Goal: Task Accomplishment & Management: Use online tool/utility

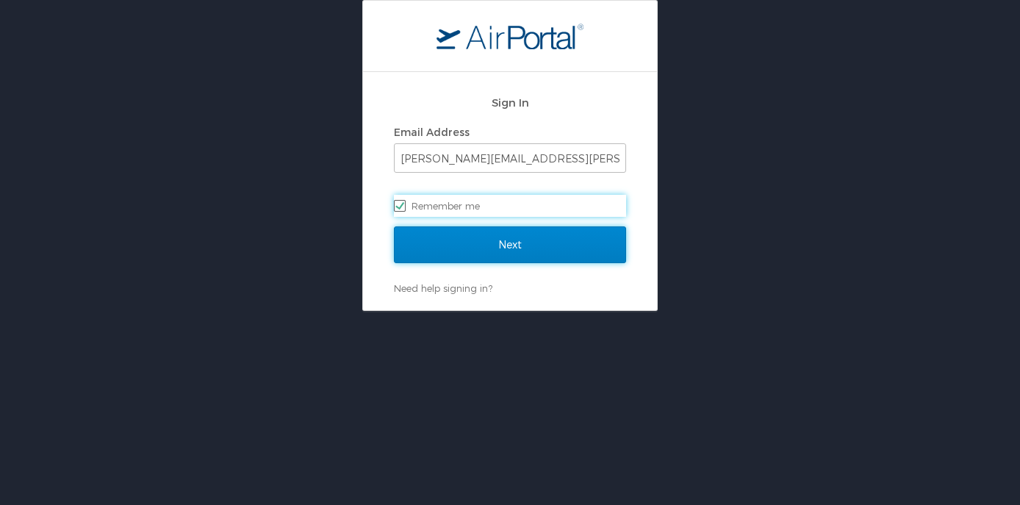
click at [526, 254] on input "Next" at bounding box center [510, 244] width 232 height 37
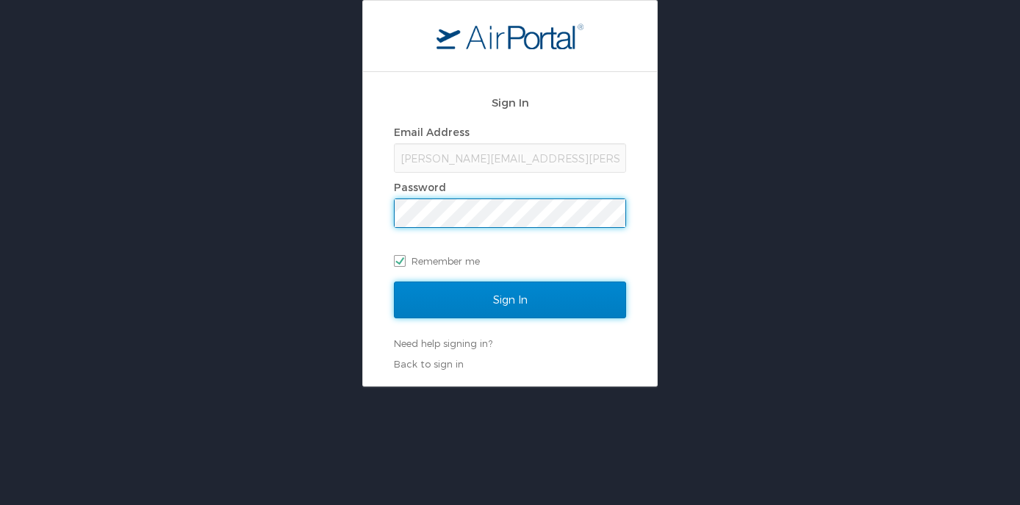
click at [516, 309] on input "Sign In" at bounding box center [510, 300] width 232 height 37
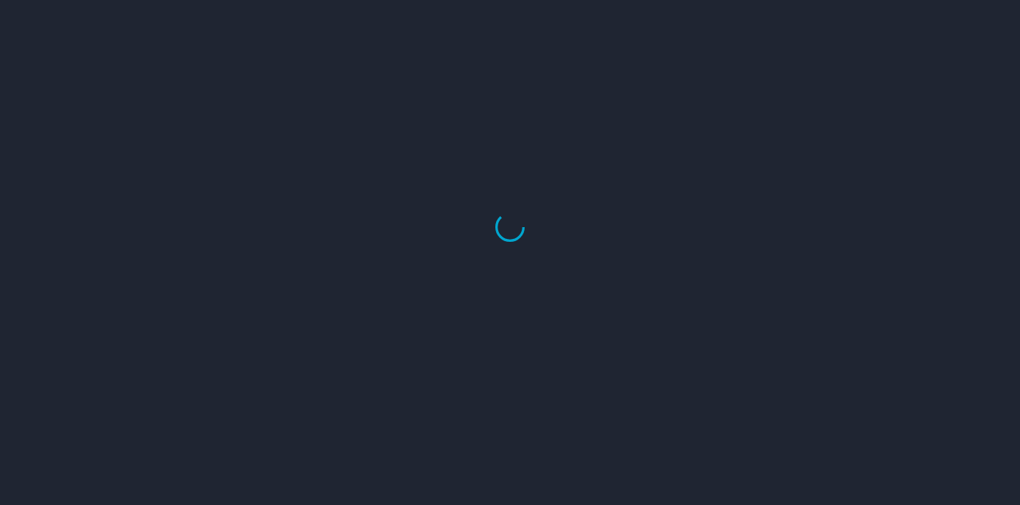
select select "US"
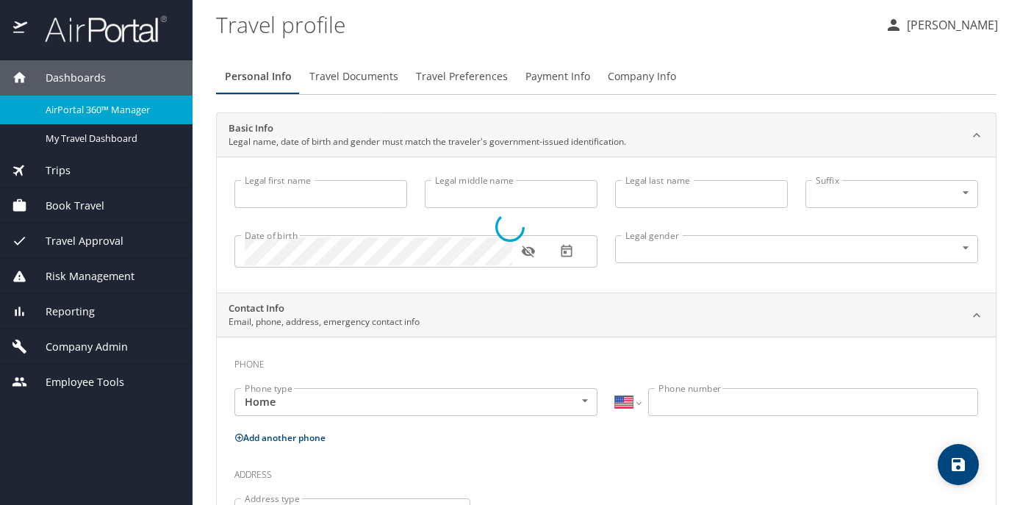
type input "Jennifer"
type input "Patricia Jessie"
type input "Cook"
type input "Undisclosed"
type input "Patricia"
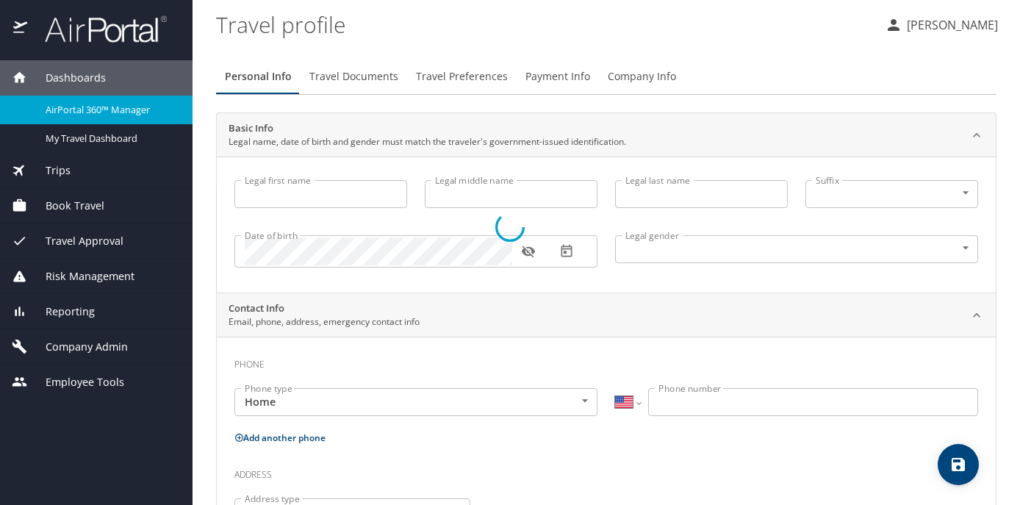
type input "Cook"
type input "(425) 890-1927"
type input "patricia.cook@outlook.com"
select select "US"
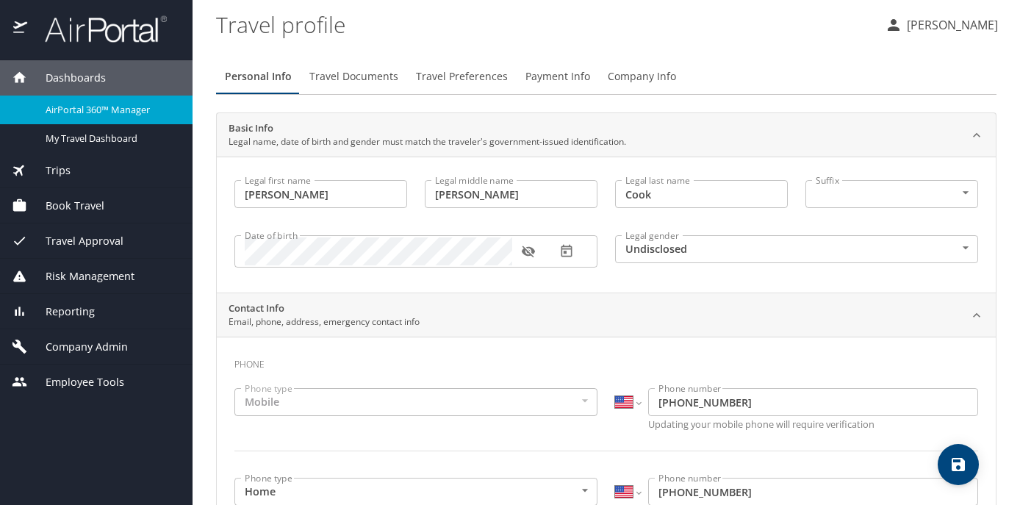
click at [143, 101] on div "AirPortal 360™ Manager" at bounding box center [96, 109] width 169 height 17
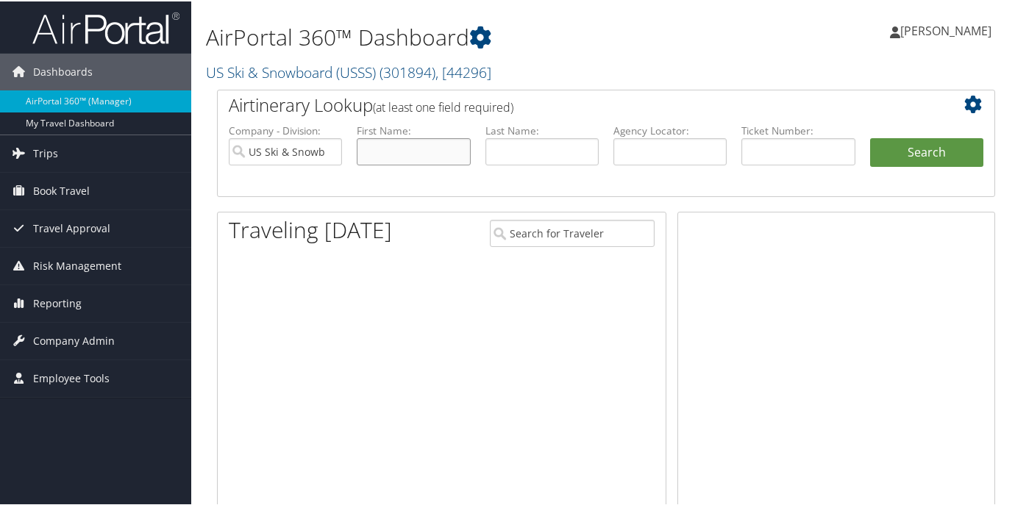
click at [396, 150] on input "text" at bounding box center [413, 150] width 113 height 27
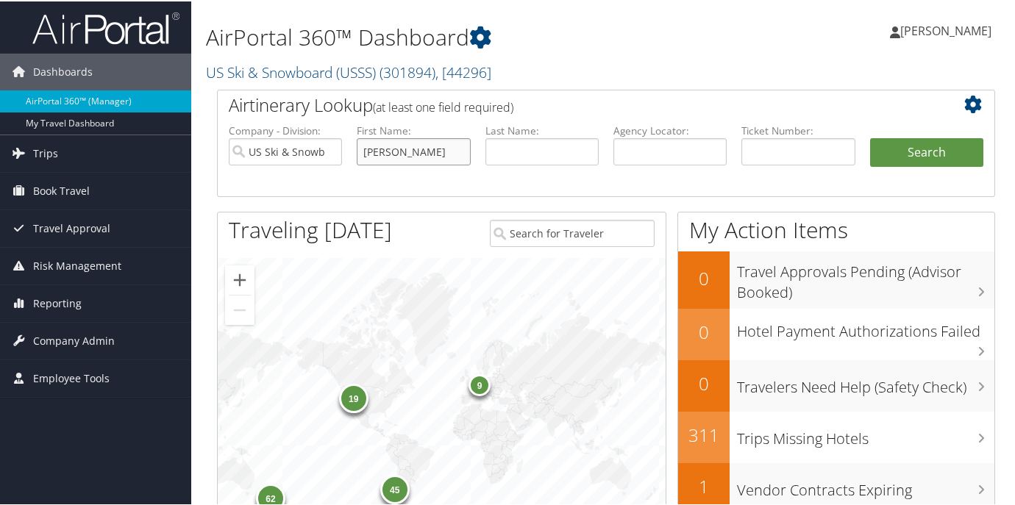
type input "[PERSON_NAME]"
click at [870, 137] on button "Search" at bounding box center [926, 151] width 113 height 29
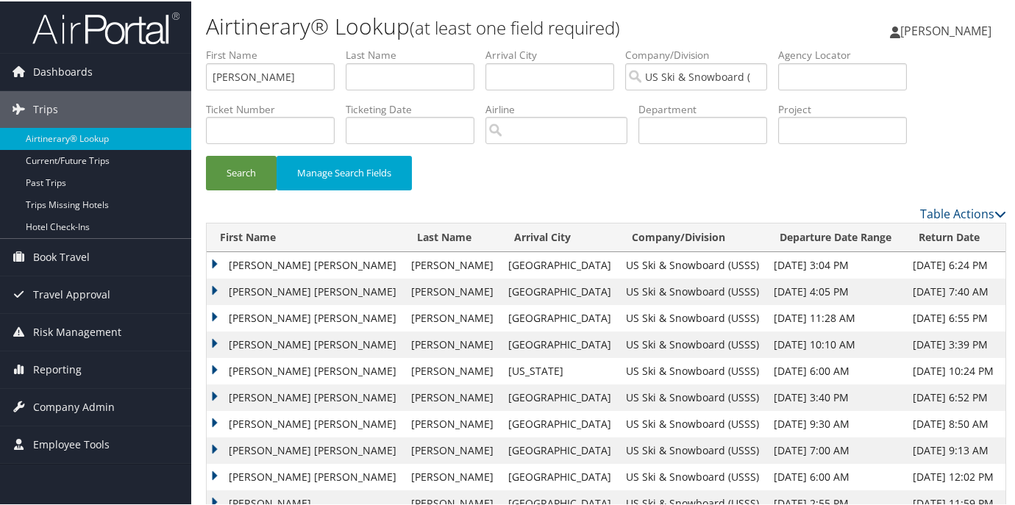
click at [211, 392] on td "PAULA JENNIFER" at bounding box center [305, 396] width 197 height 26
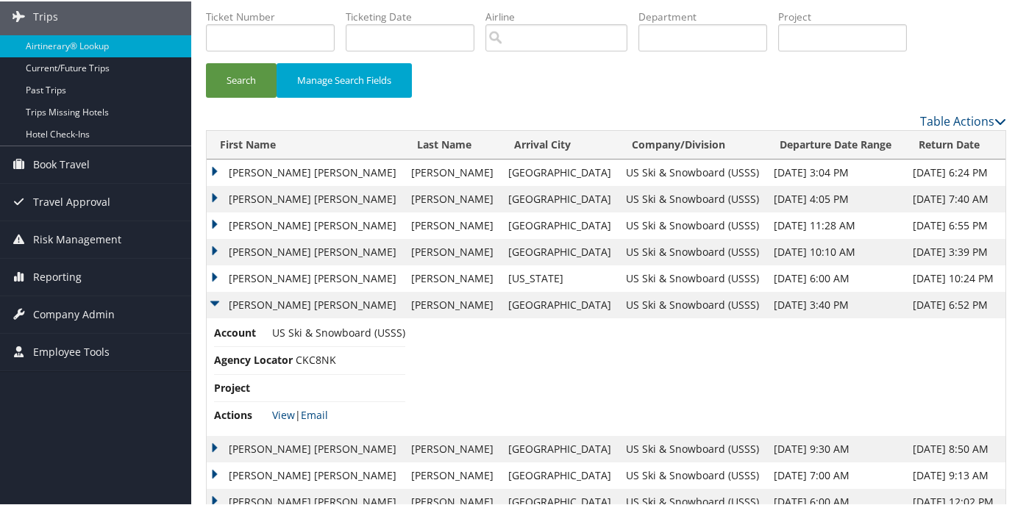
scroll to position [112, 0]
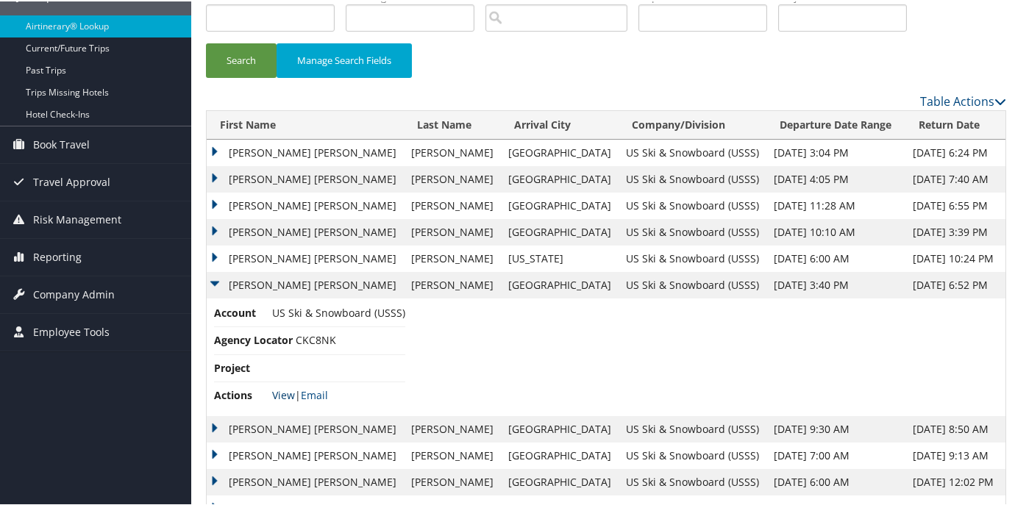
click at [285, 389] on link "View" at bounding box center [283, 394] width 23 height 14
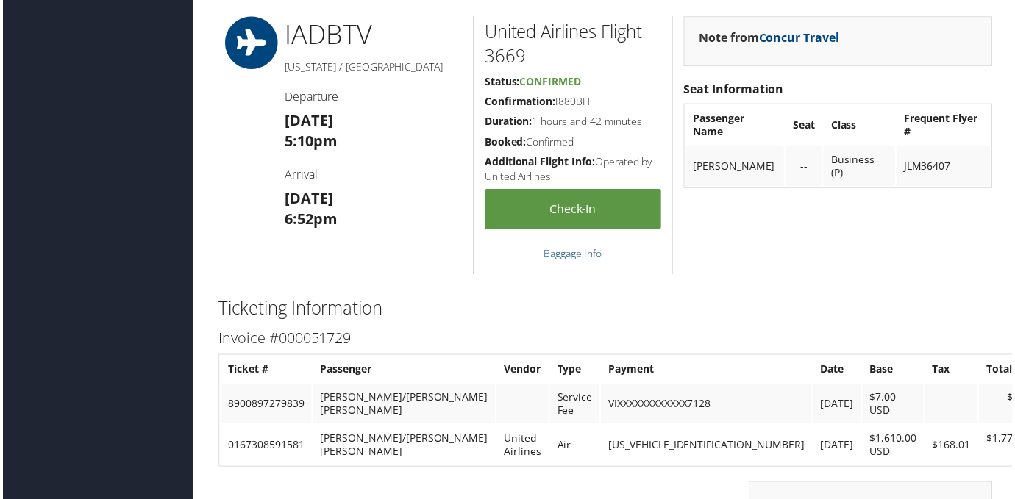
scroll to position [2178, 0]
